Goal: Task Accomplishment & Management: Manage account settings

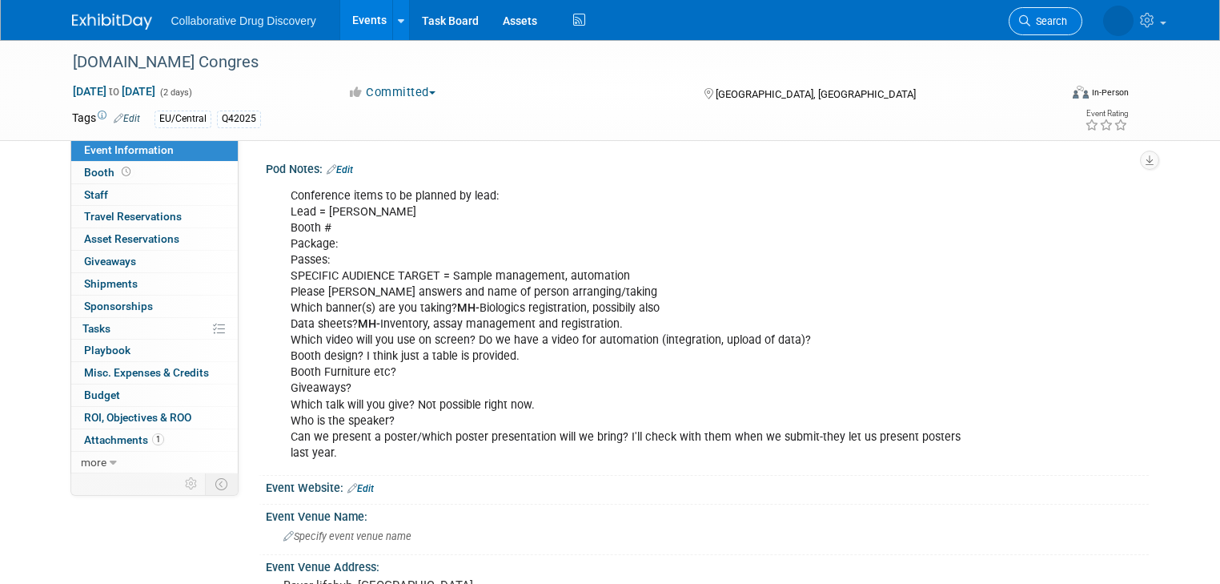
click at [1057, 22] on span "Search" at bounding box center [1048, 21] width 37 height 12
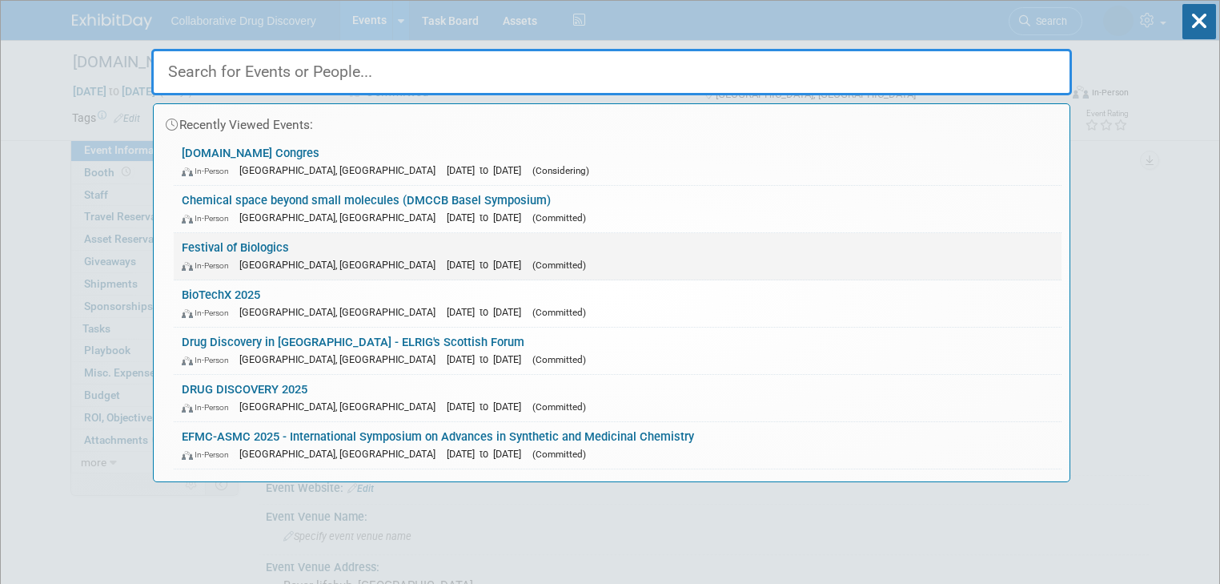
click at [263, 244] on link "Festival of Biologics In-Person Basel, Switzerland Sep 30, 2025 to Oct 2, 2025 …" at bounding box center [618, 256] width 888 height 46
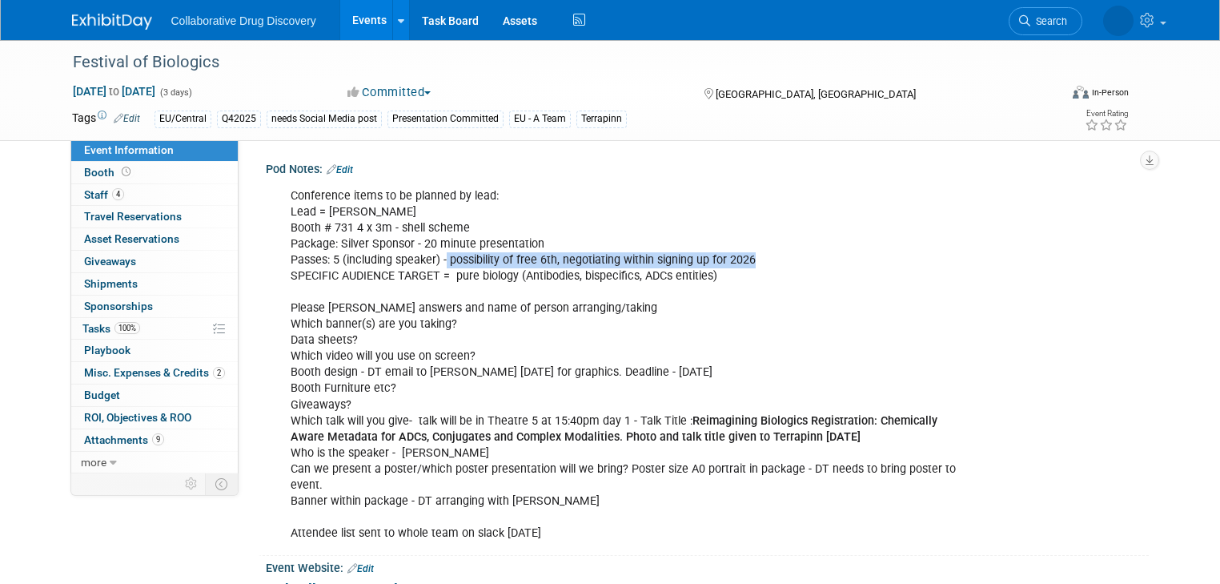
drag, startPoint x: 761, startPoint y: 258, endPoint x: 432, endPoint y: 263, distance: 329.1
click at [432, 263] on div "Conference items to be planned by lead: Lead = Dimitris Booth # 731 4 x 3m - sh…" at bounding box center [628, 365] width 698 height 370
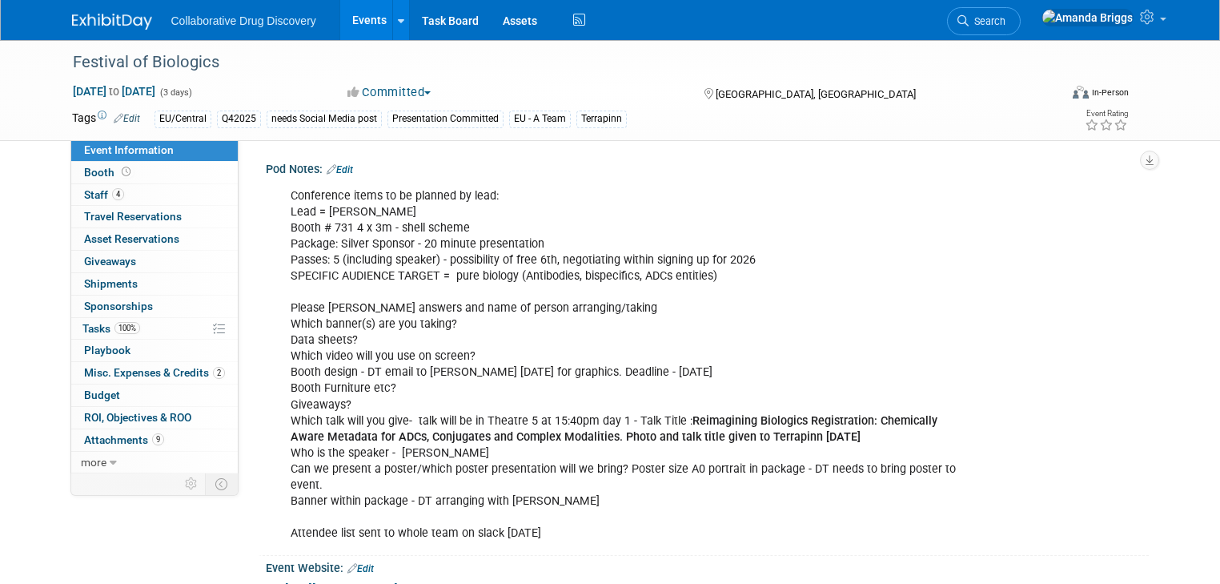
click at [339, 168] on link "Edit" at bounding box center [340, 169] width 26 height 11
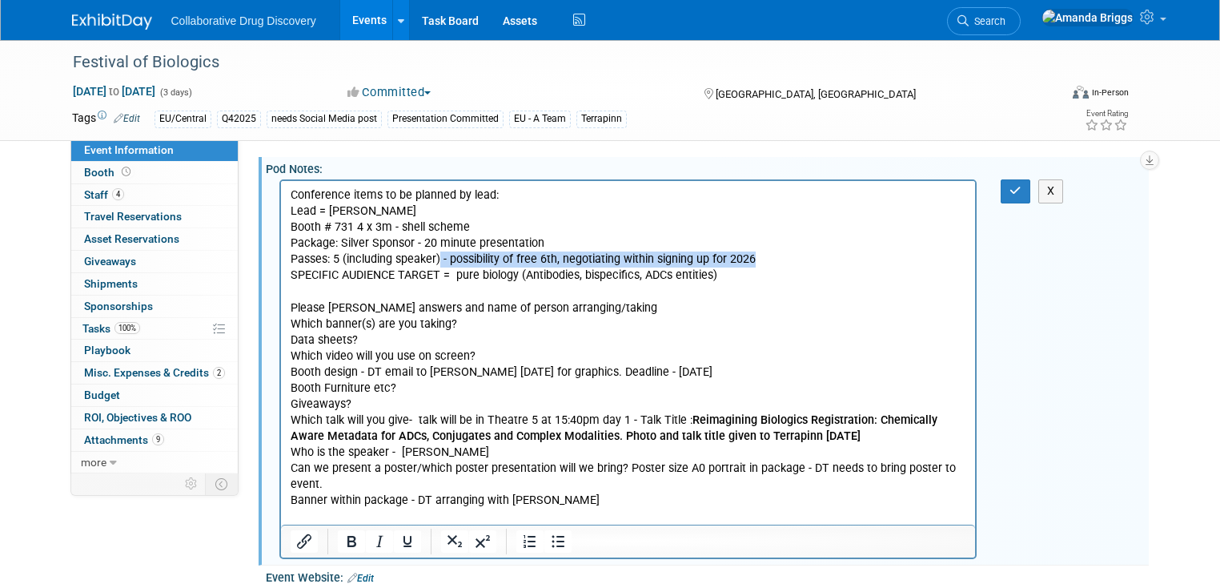
drag, startPoint x: 753, startPoint y: 262, endPoint x: 439, endPoint y: 259, distance: 314.7
click at [439, 259] on p "Conference items to be planned by lead: Lead = Dimitris Booth # 731 4 x 3m - sh…" at bounding box center [628, 364] width 677 height 354
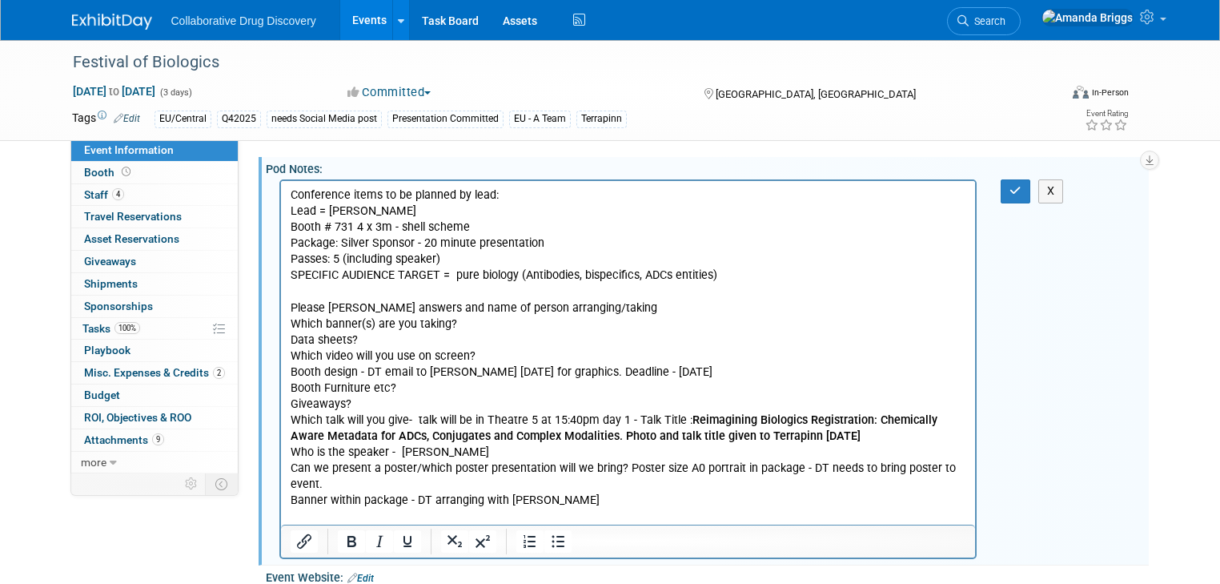
scroll to position [64, 0]
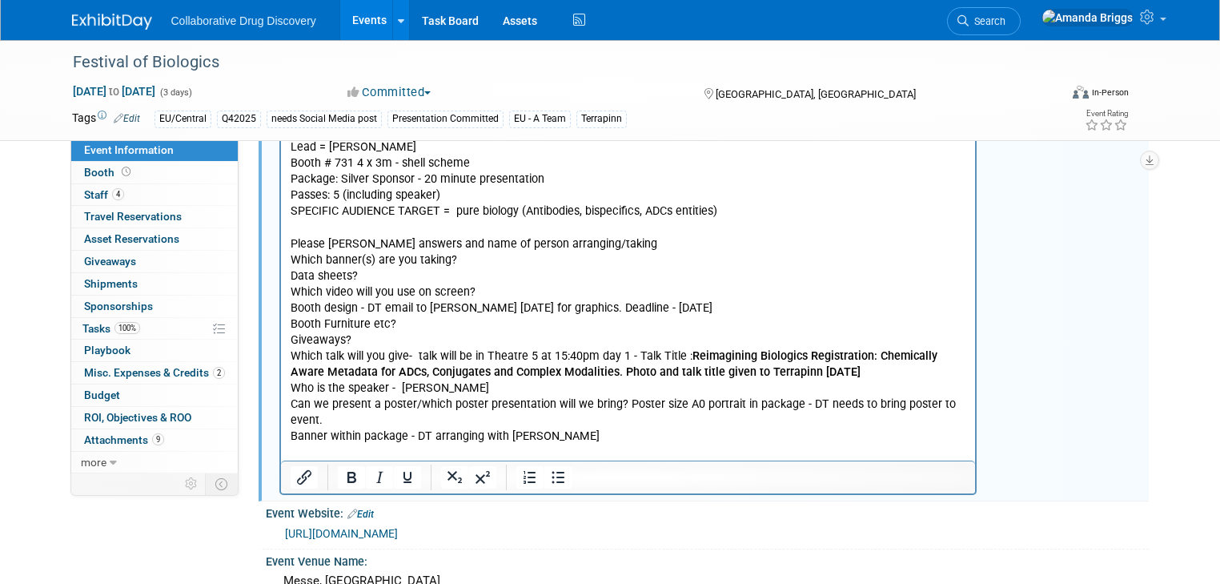
click at [476, 262] on p "Conference items to be planned by lead: Lead = Dimitris Booth # 731 4 x 3m - sh…" at bounding box center [628, 300] width 677 height 354
click at [395, 278] on p "Conference items to be planned by lead: Lead = Dimitris Booth # 731 4 x 3m - sh…" at bounding box center [628, 300] width 677 height 354
click at [398, 274] on p "Conference items to be planned by lead: Lead = Dimitris Booth # 731 4 x 3m - sh…" at bounding box center [628, 300] width 677 height 354
drag, startPoint x: 459, startPoint y: 273, endPoint x: 366, endPoint y: 279, distance: 93.1
click at [366, 279] on p "Conference items to be planned by lead: Lead = Dimitris Booth # 731 4 x 3m - sh…" at bounding box center [628, 300] width 677 height 354
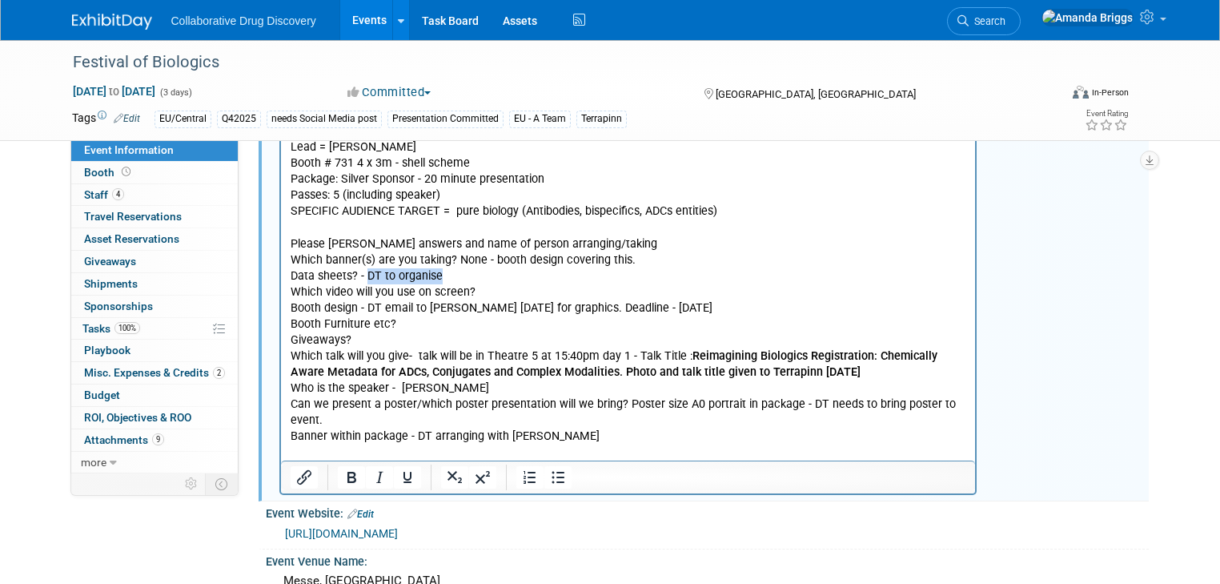
copy p "DT to organise"
click at [496, 293] on p "Conference items to be planned by lead: Lead = Dimitris Booth # 731 4 x 3m - sh…" at bounding box center [628, 300] width 677 height 354
click at [700, 306] on p "Conference items to be planned by lead: Lead = Dimitris Booth # 731 4 x 3m - sh…" at bounding box center [628, 300] width 677 height 354
click at [418, 328] on p "Conference items to be planned by lead: Lead = Dimitris Booth # 731 4 x 3m - sh…" at bounding box center [628, 300] width 677 height 354
drag, startPoint x: 539, startPoint y: 330, endPoint x: 444, endPoint y: 319, distance: 95.8
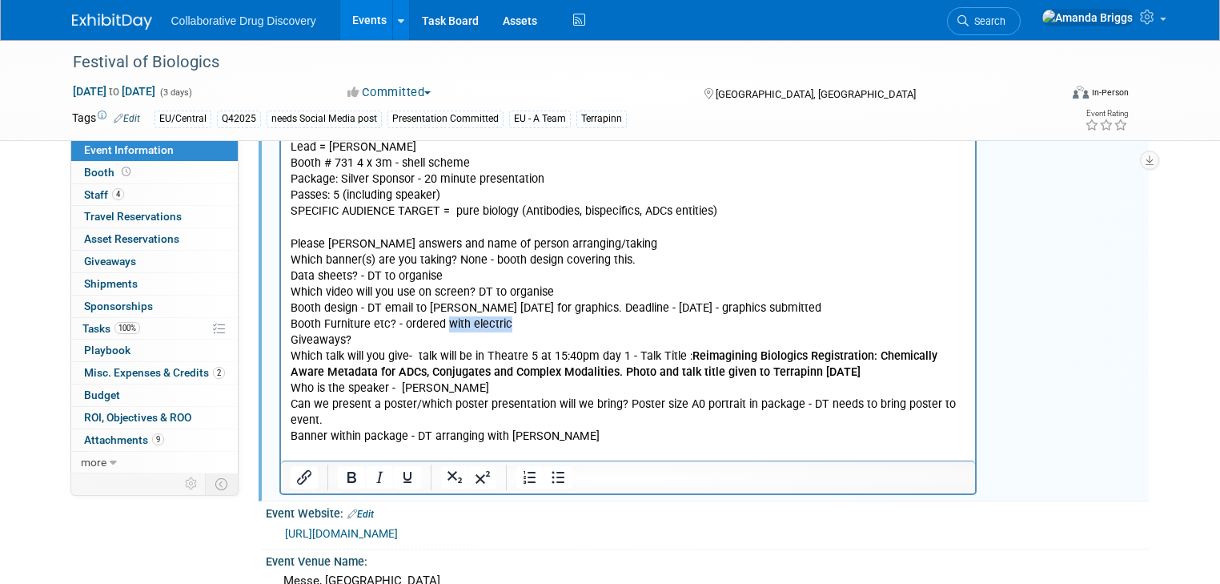
click at [444, 319] on p "Conference items to be planned by lead: Lead = Dimitris Booth # 731 4 x 3m - sh…" at bounding box center [628, 300] width 677 height 354
click at [396, 340] on p "Conference items to be planned by lead: Lead = Dimitris Booth # 731 4 x 3m - sh…" at bounding box center [628, 300] width 677 height 354
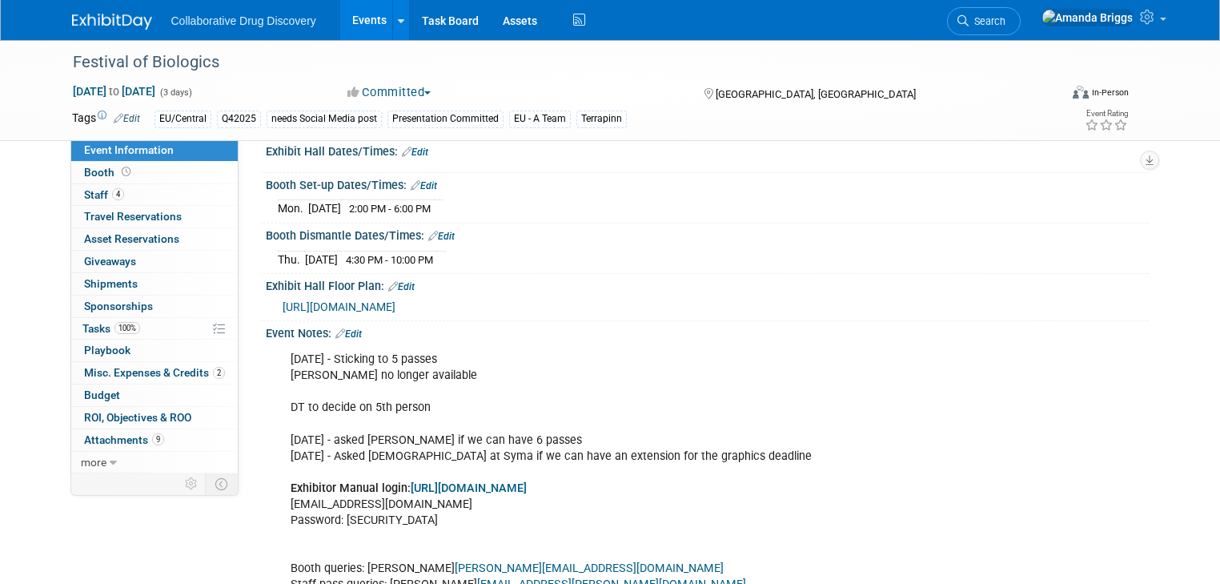
scroll to position [641, 0]
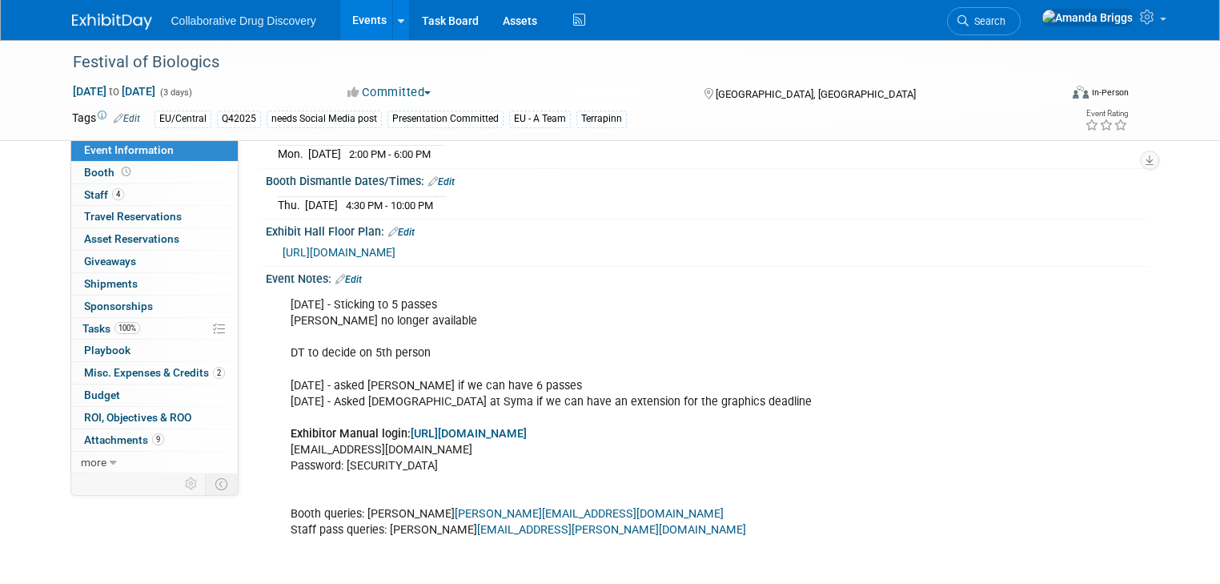
click at [346, 285] on link "Edit" at bounding box center [348, 279] width 26 height 11
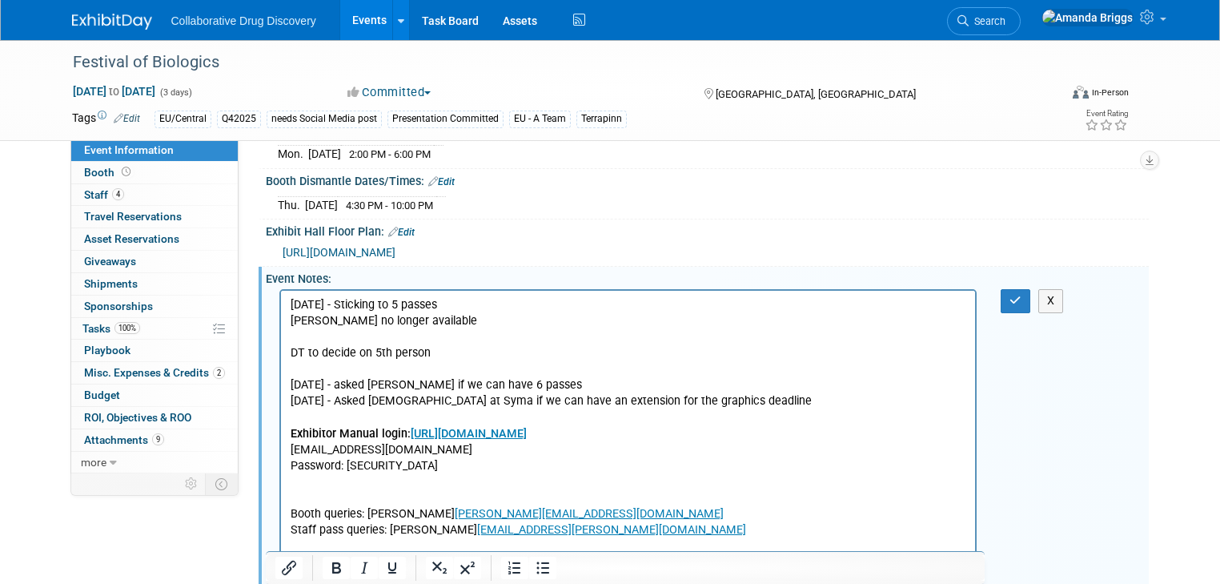
scroll to position [0, 0]
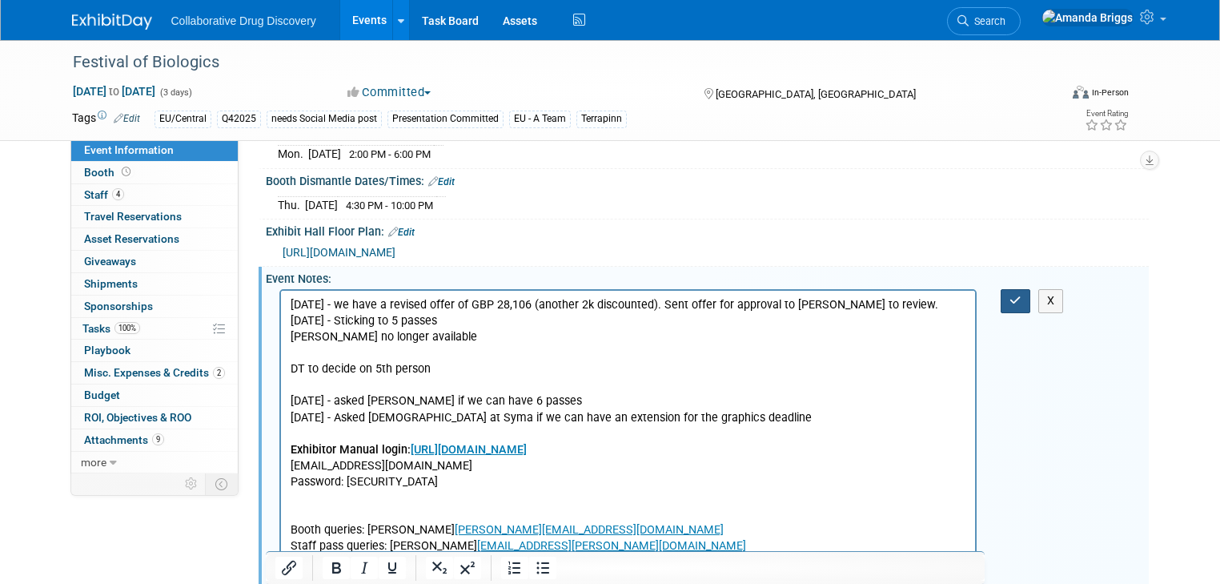
click at [1018, 306] on icon "button" at bounding box center [1016, 300] width 12 height 11
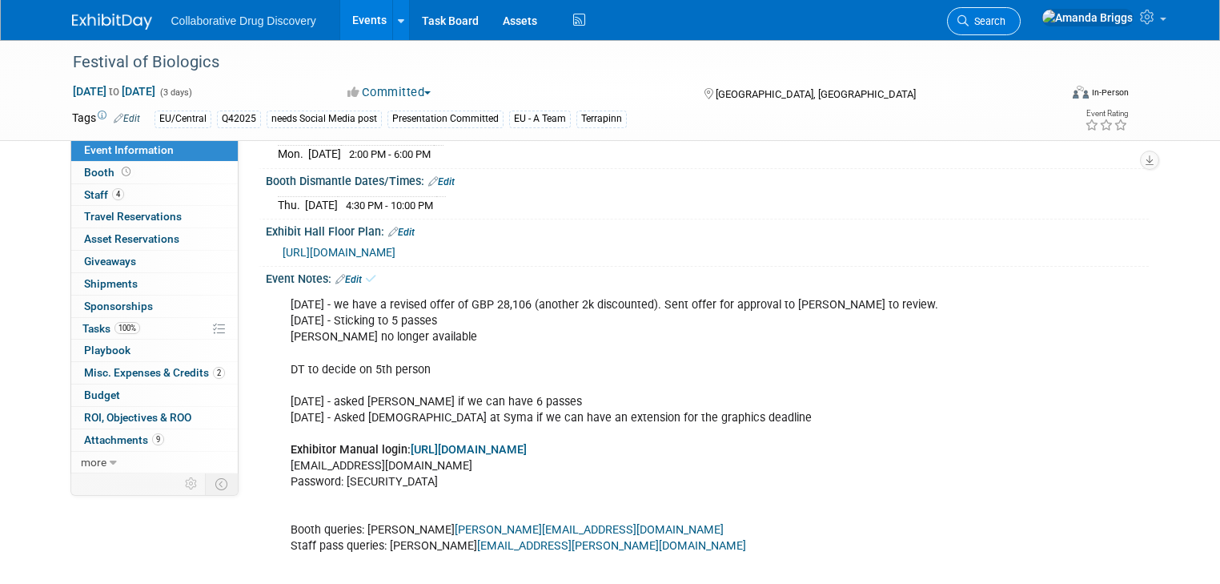
click at [1006, 22] on span "Search" at bounding box center [987, 21] width 37 height 12
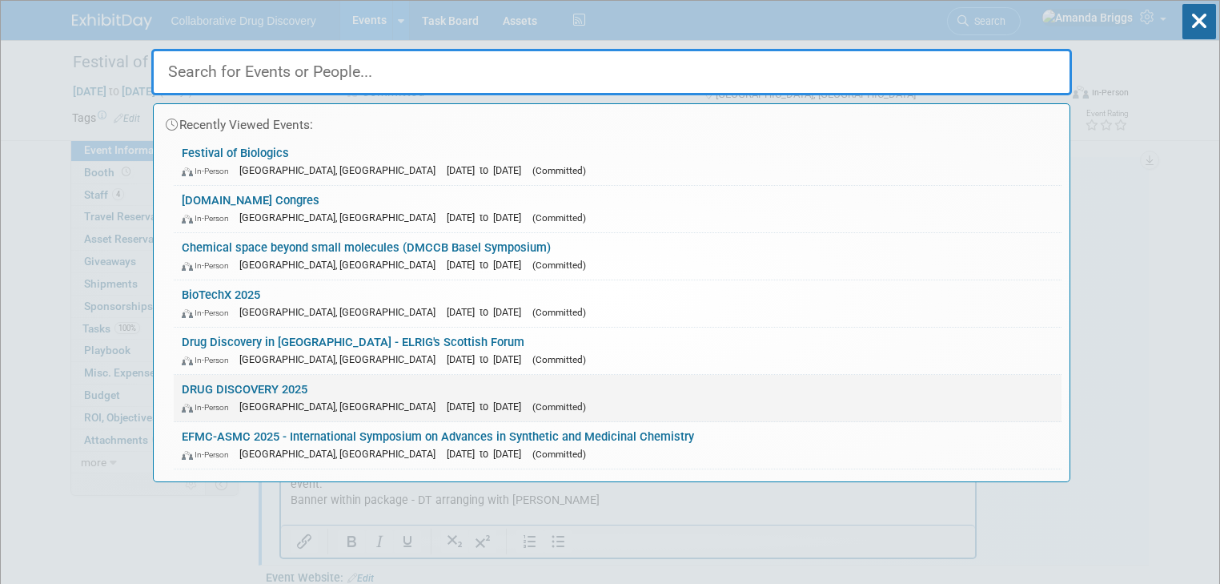
click at [234, 387] on link "DRUG DISCOVERY 2025 In-Person Liverpool, United Kingdom Oct 21, 2025 to Oct 22,…" at bounding box center [618, 398] width 888 height 46
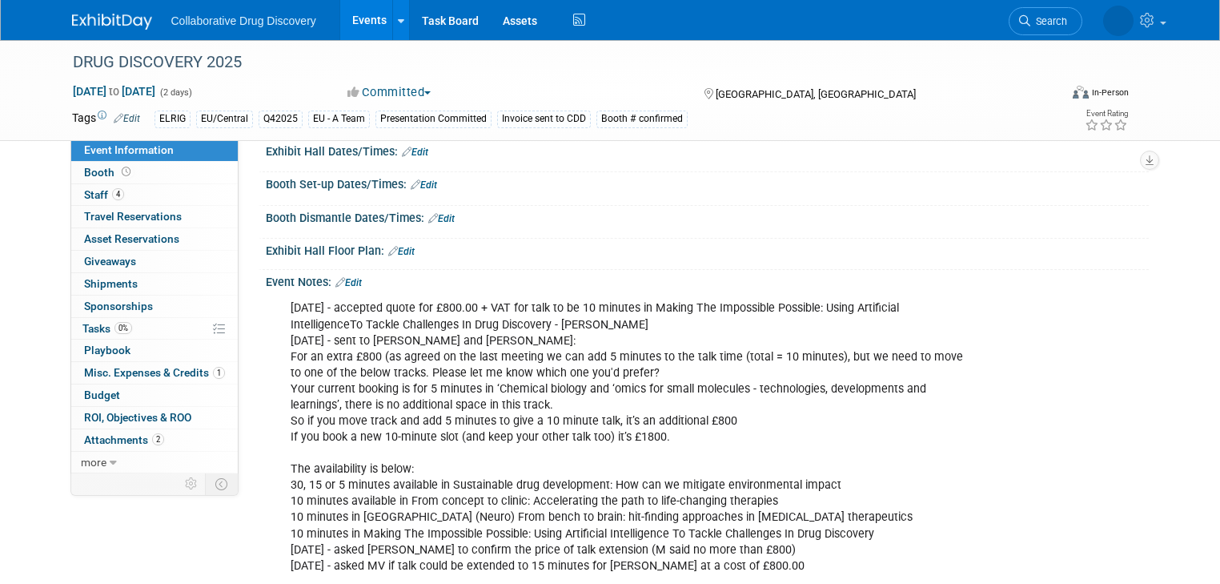
scroll to position [576, 0]
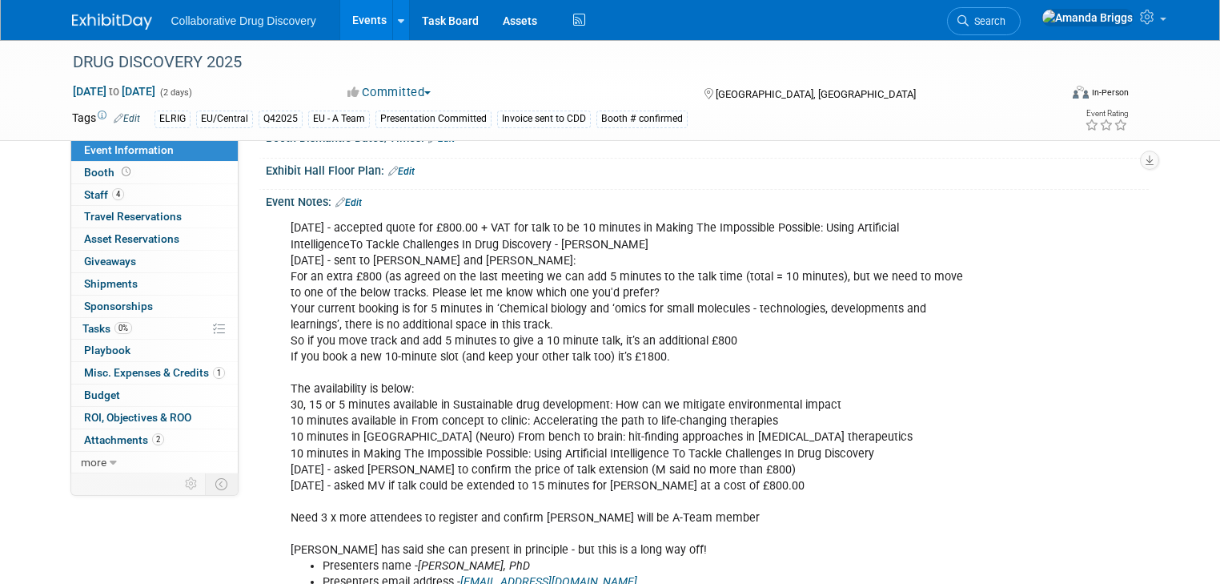
click at [343, 201] on link "Edit" at bounding box center [348, 202] width 26 height 11
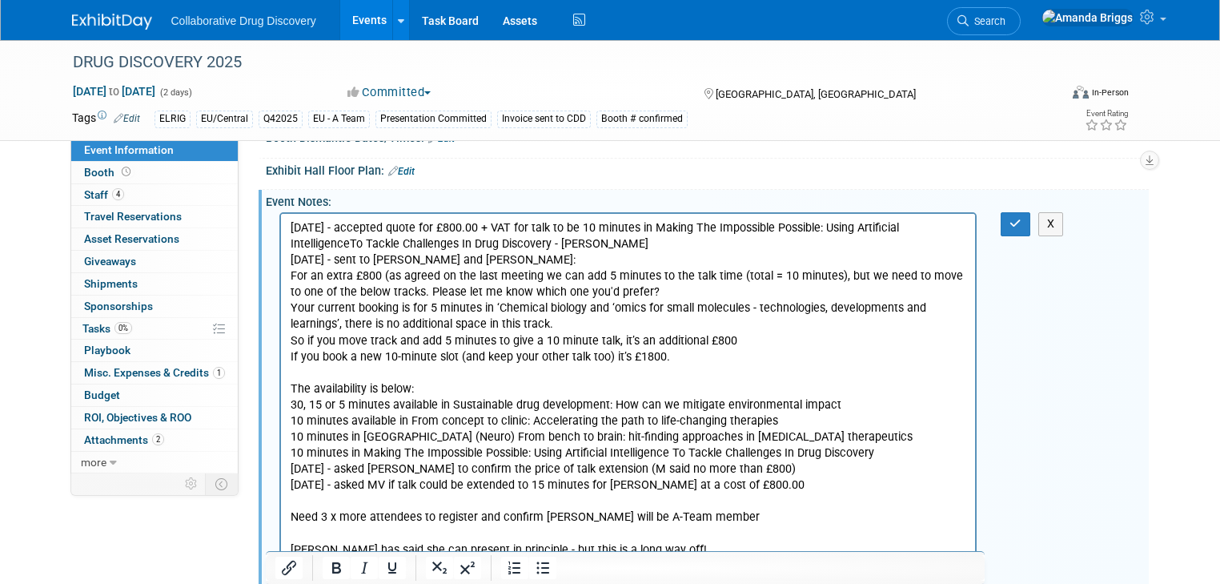
scroll to position [0, 0]
